Goal: Information Seeking & Learning: Learn about a topic

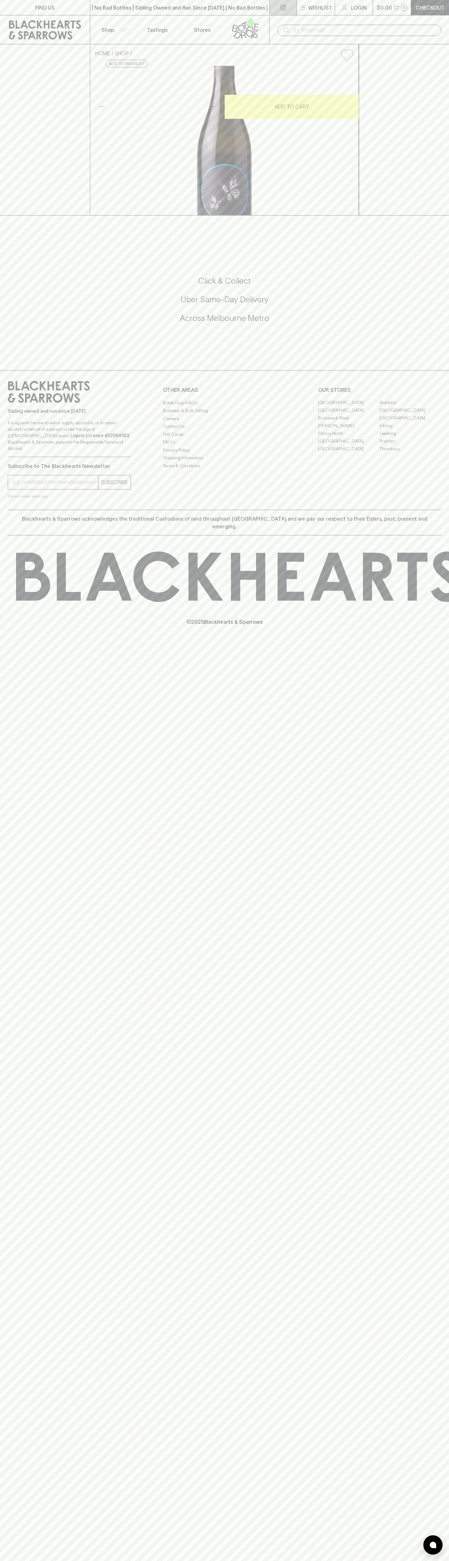
click at [270, 13] on link at bounding box center [283, 7] width 27 height 15
click at [427, 1385] on div "FIND US | No Bad Bottles | Sibling Owned and Run Since [DATE] | No Bad Bottles …" at bounding box center [224, 780] width 449 height 1561
click at [282, 1561] on html "FIND US | No Bad Bottles | Sibling Owned and Run Since [DATE] | No Bad Bottles …" at bounding box center [224, 780] width 449 height 1561
click at [7, 1511] on div "FIND US | No Bad Bottles | Sibling Owned and Run Since [DATE] | No Bad Bottles …" at bounding box center [224, 780] width 449 height 1561
